Goal: Task Accomplishment & Management: Manage account settings

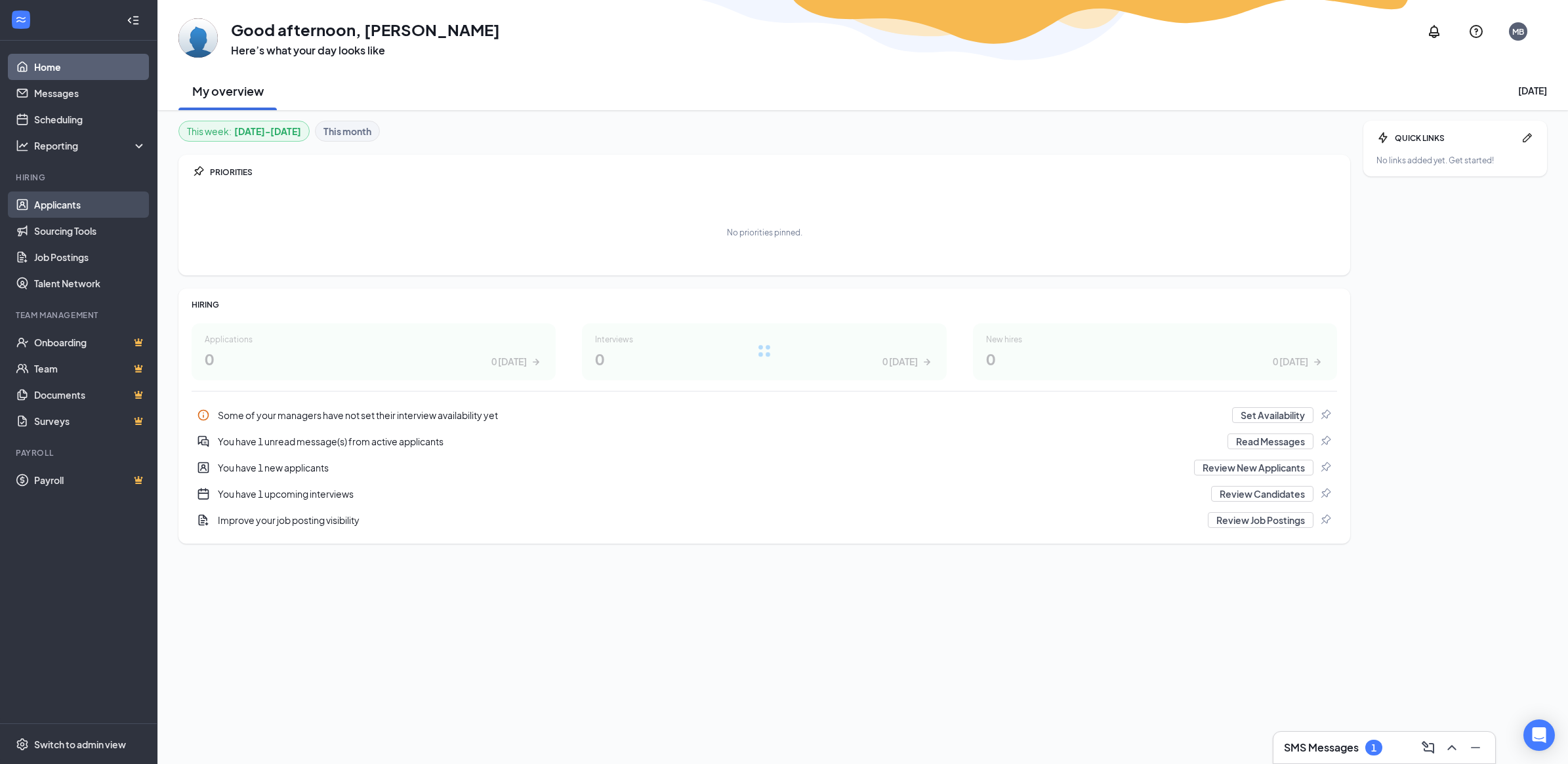
click at [48, 204] on link "Applicants" at bounding box center [90, 204] width 112 height 26
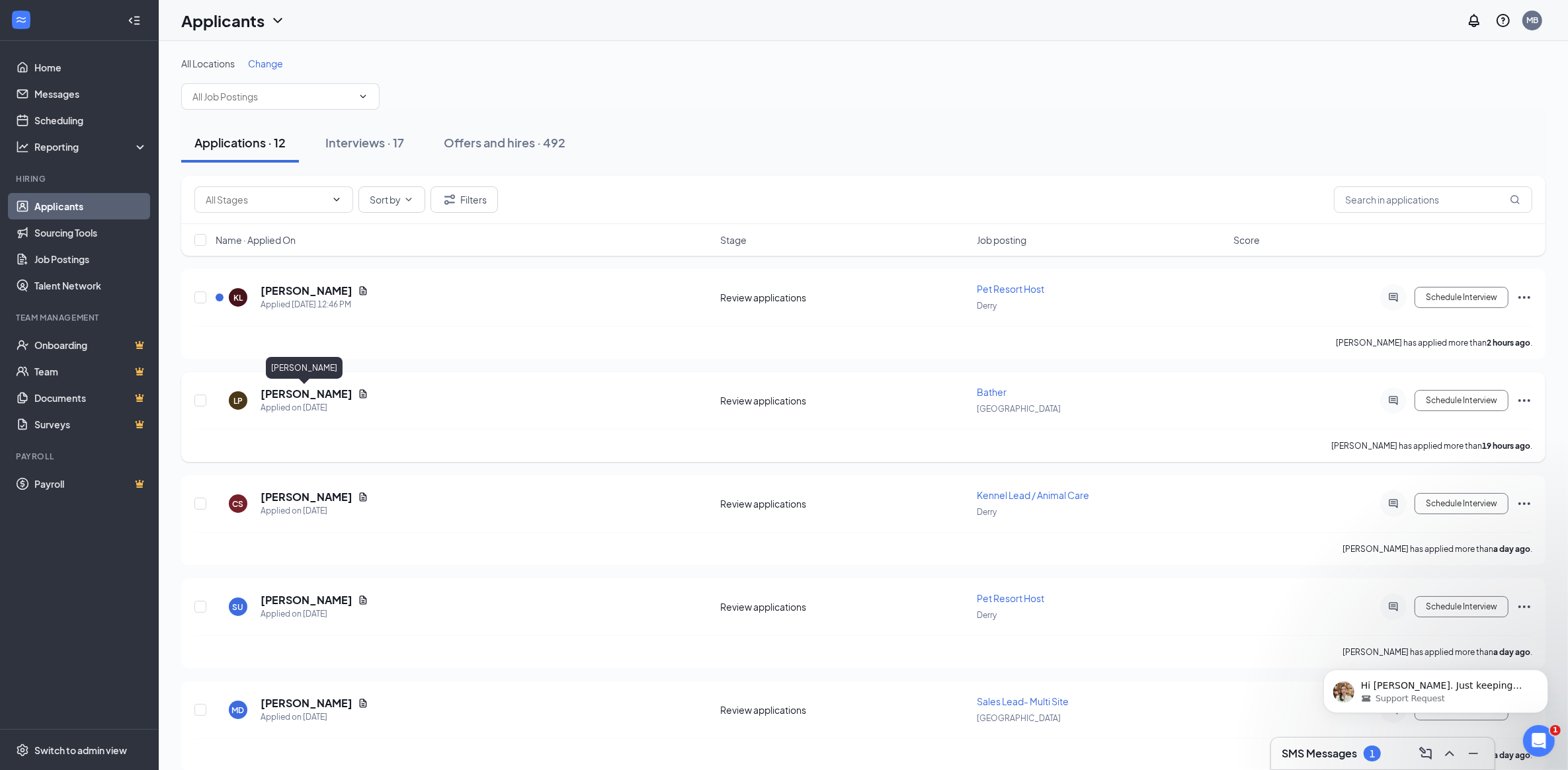
click at [286, 393] on h5 "[PERSON_NAME]" at bounding box center [307, 394] width 92 height 14
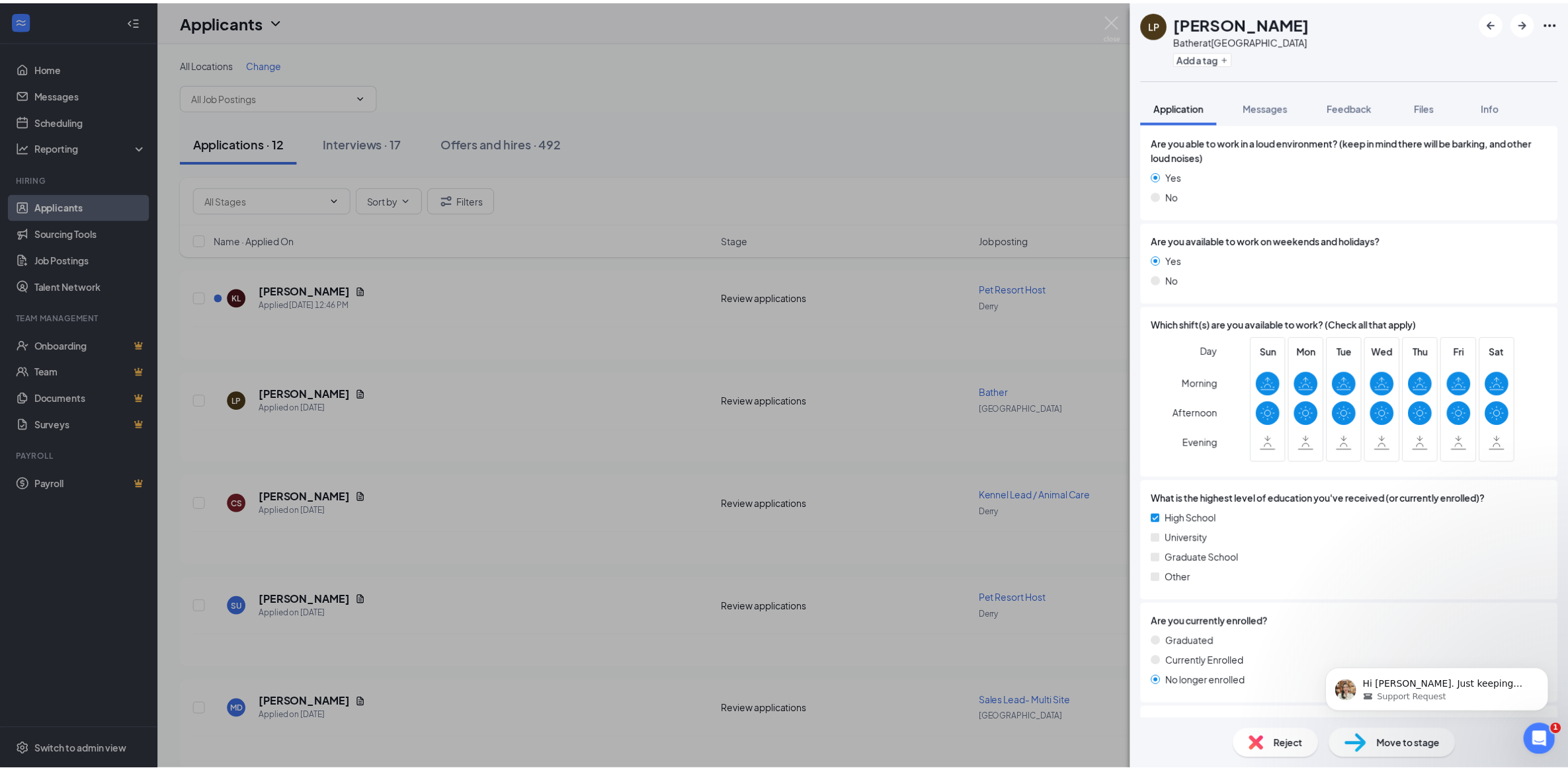
scroll to position [1101, 0]
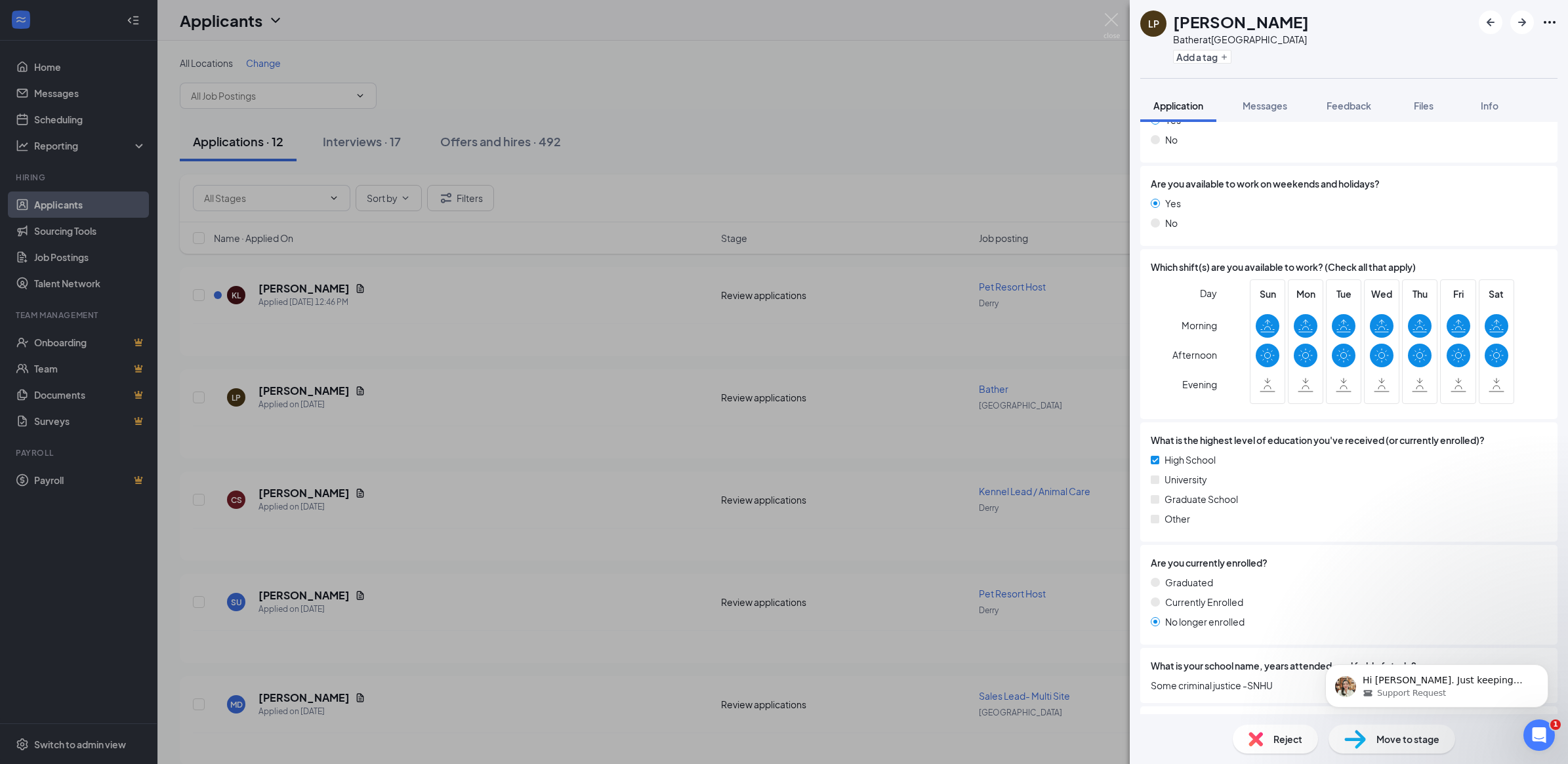
click at [1121, 17] on div "LP [PERSON_NAME] Bather at [GEOGRAPHIC_DATA] Add a tag Application Messages Fee…" at bounding box center [784, 382] width 1568 height 764
click at [1115, 18] on div "Applicants MB" at bounding box center [862, 20] width 1411 height 41
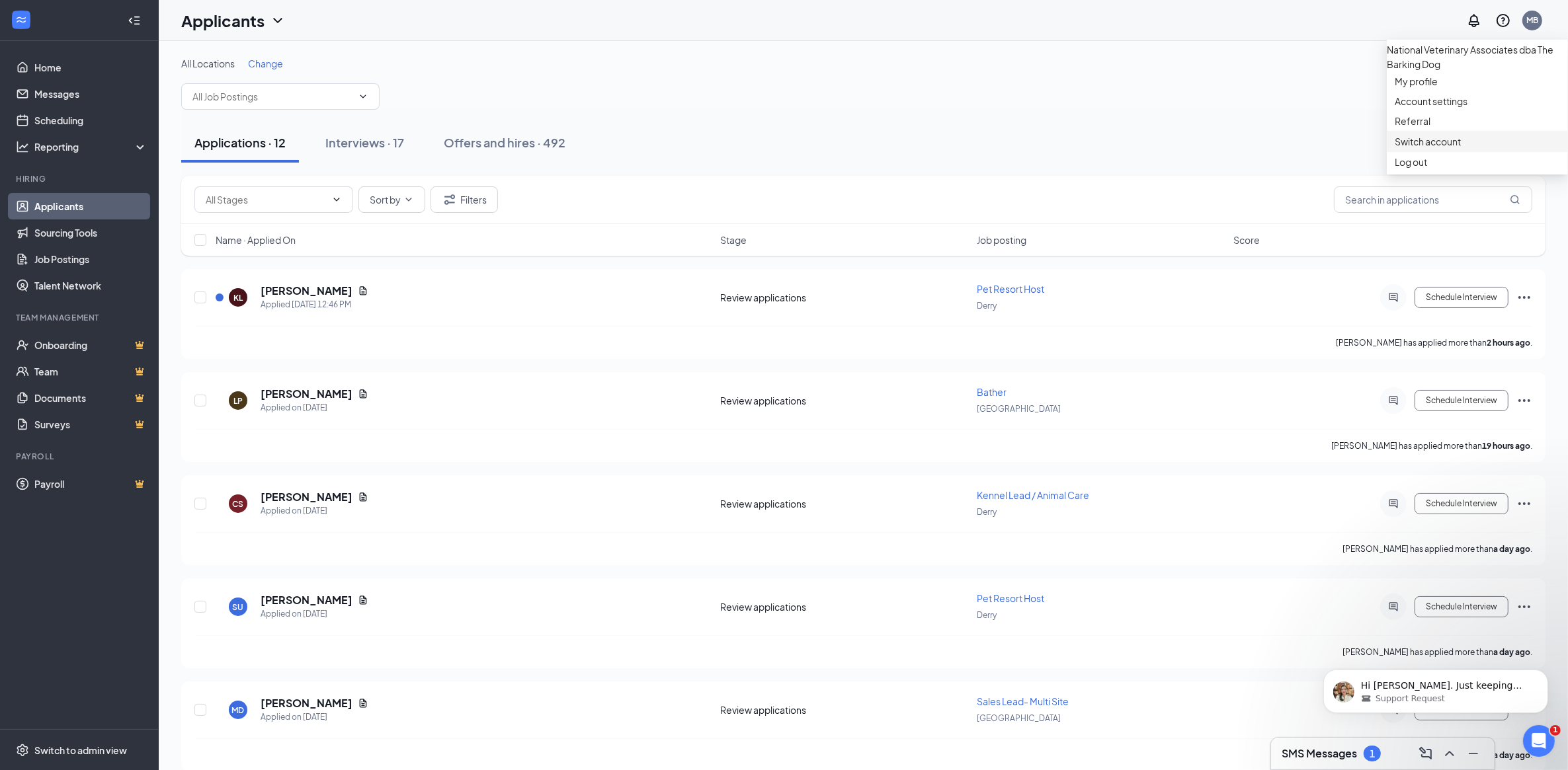
click at [1442, 148] on link "Switch account" at bounding box center [1428, 141] width 66 height 12
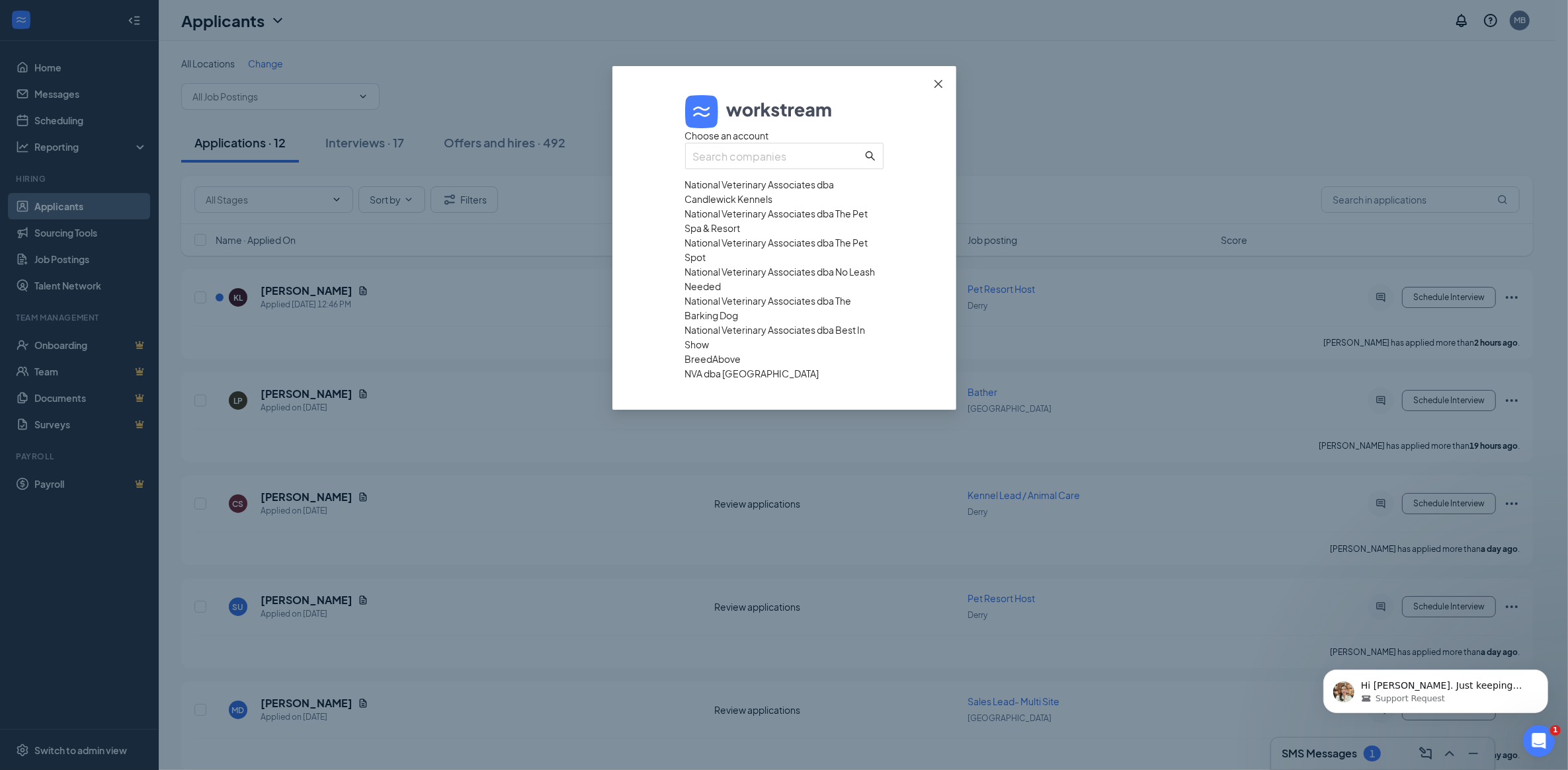
click at [940, 83] on icon "close" at bounding box center [938, 83] width 11 height 11
